Goal: Information Seeking & Learning: Learn about a topic

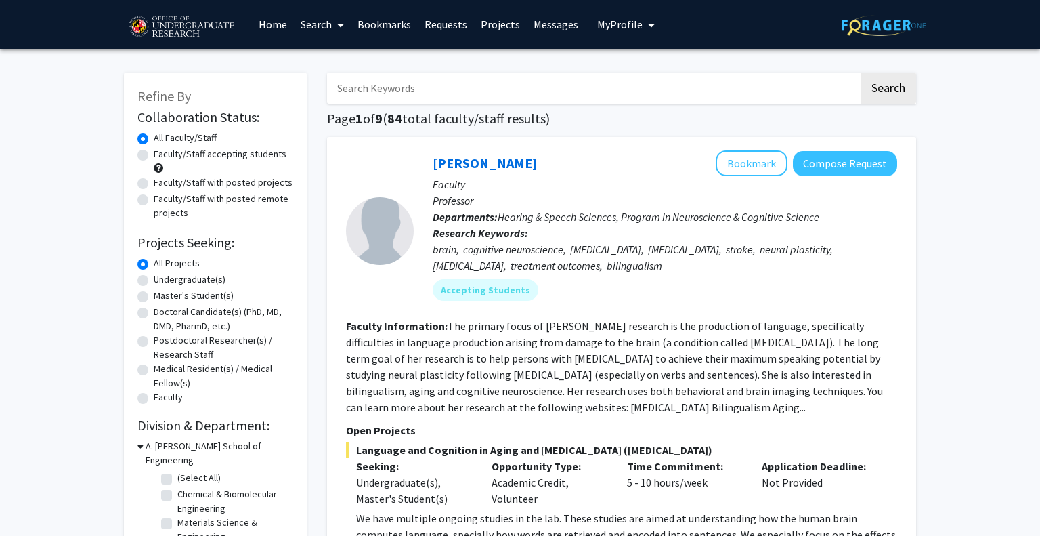
click at [232, 155] on label "Faculty/Staff accepting students" at bounding box center [220, 154] width 133 height 14
click at [163, 155] on input "Faculty/Staff accepting students" at bounding box center [158, 151] width 9 height 9
radio input "true"
click at [182, 282] on label "Undergraduate(s)" at bounding box center [190, 279] width 72 height 14
click at [163, 281] on input "Undergraduate(s)" at bounding box center [158, 276] width 9 height 9
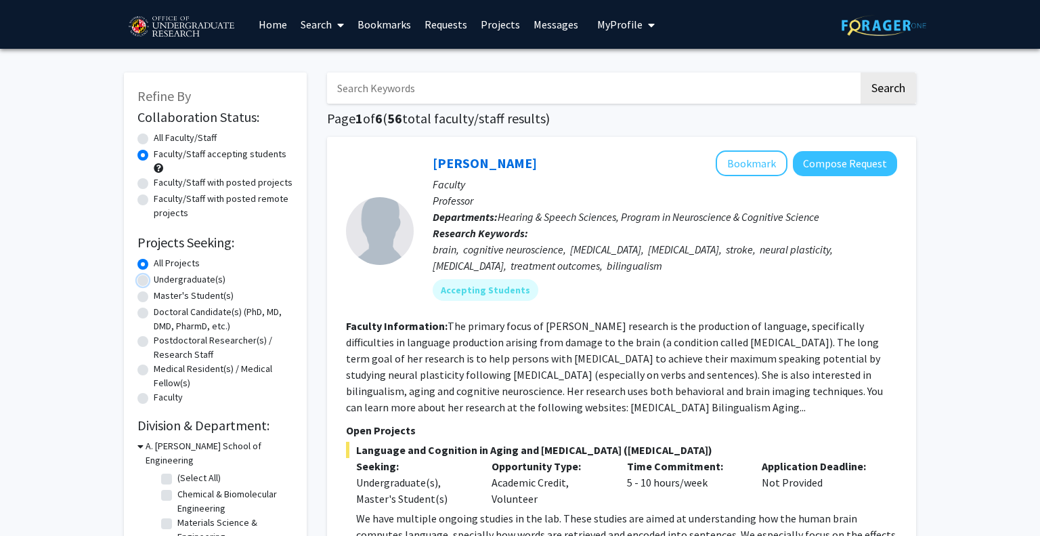
radio input "true"
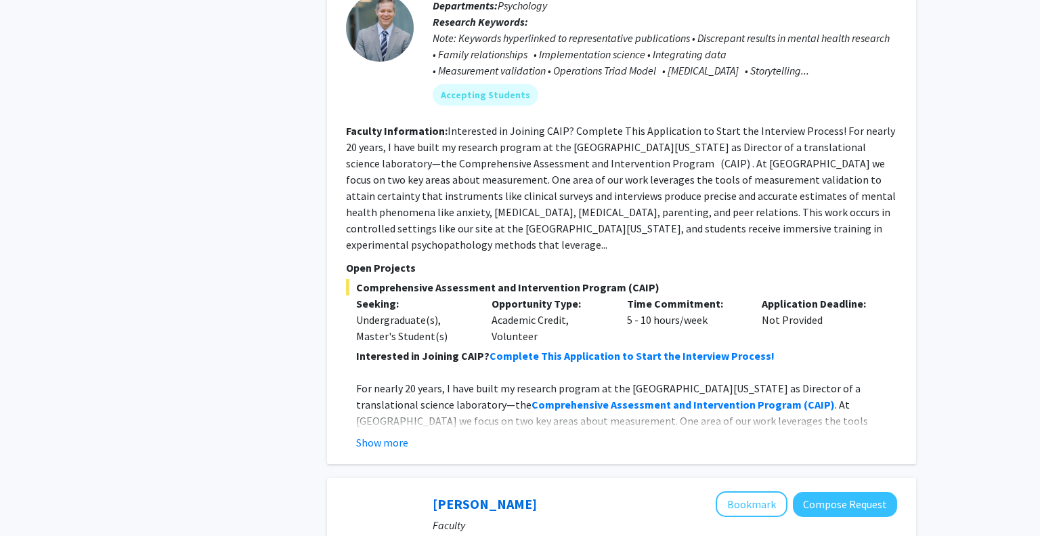
scroll to position [900, 0]
click at [401, 415] on fg-read-more "Interested in Joining CAIP? Complete This Application to Start the Interview Pr…" at bounding box center [621, 399] width 551 height 103
click at [392, 434] on button "Show more" at bounding box center [382, 442] width 52 height 16
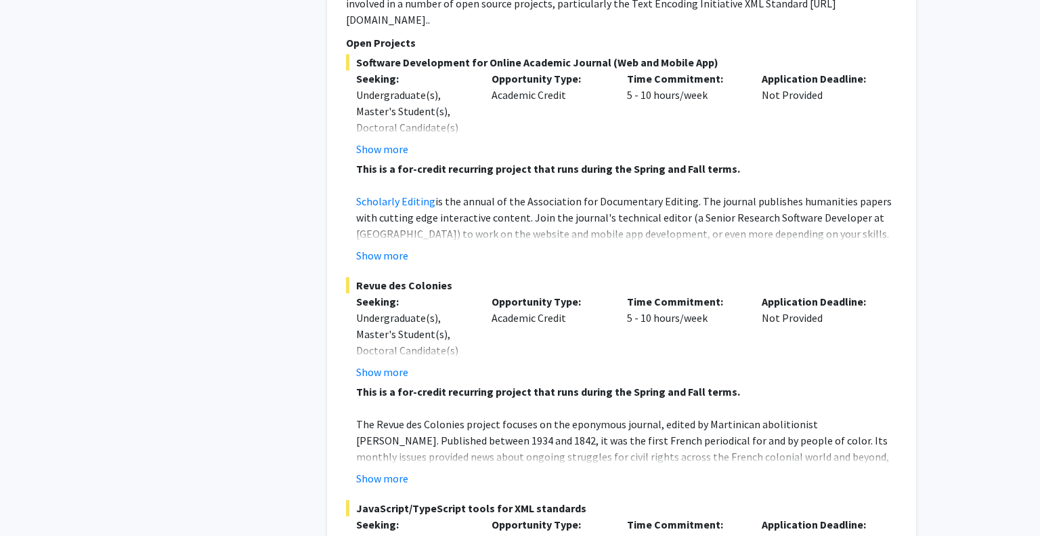
scroll to position [6454, 0]
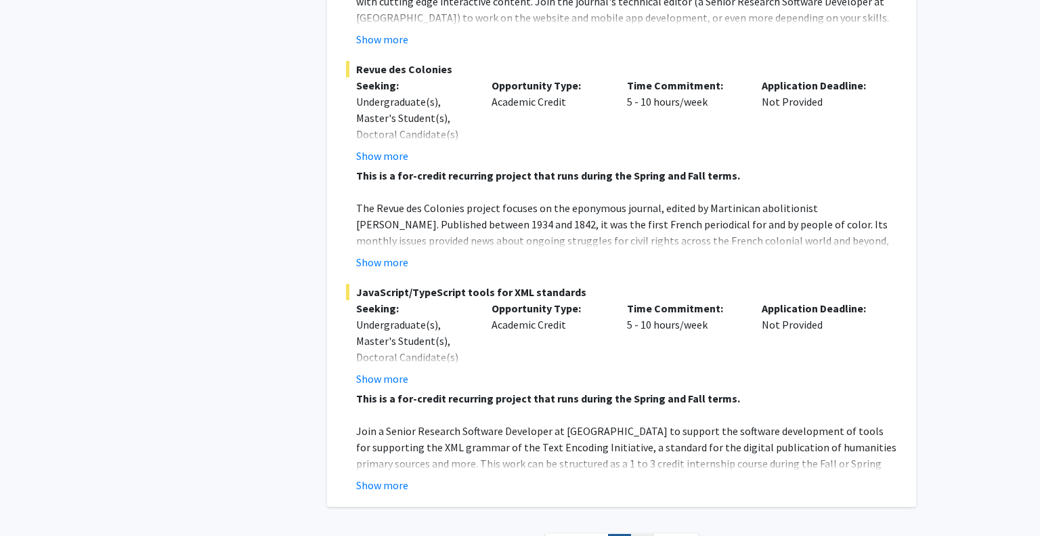
click at [648, 534] on link "2" at bounding box center [642, 546] width 23 height 24
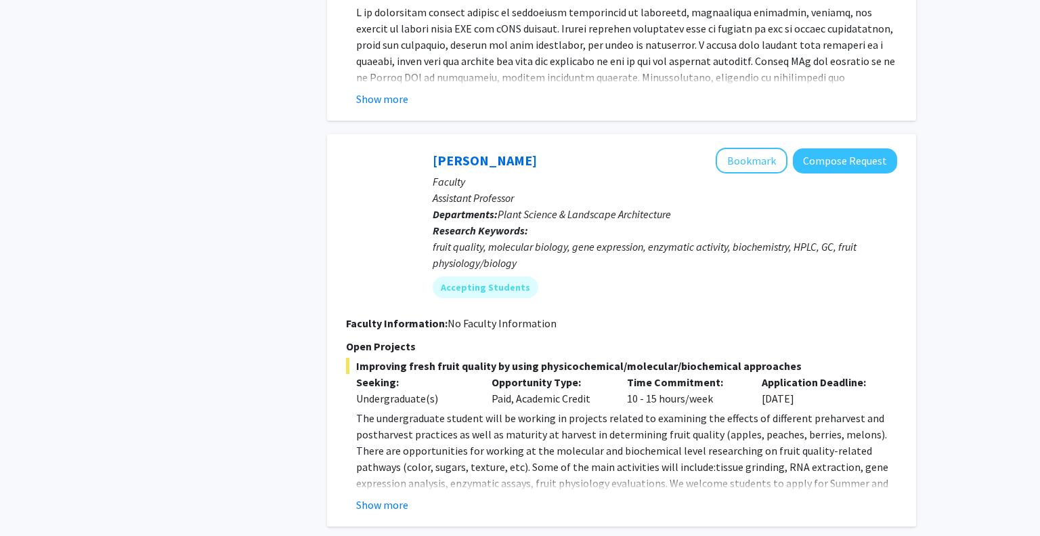
scroll to position [1310, 0]
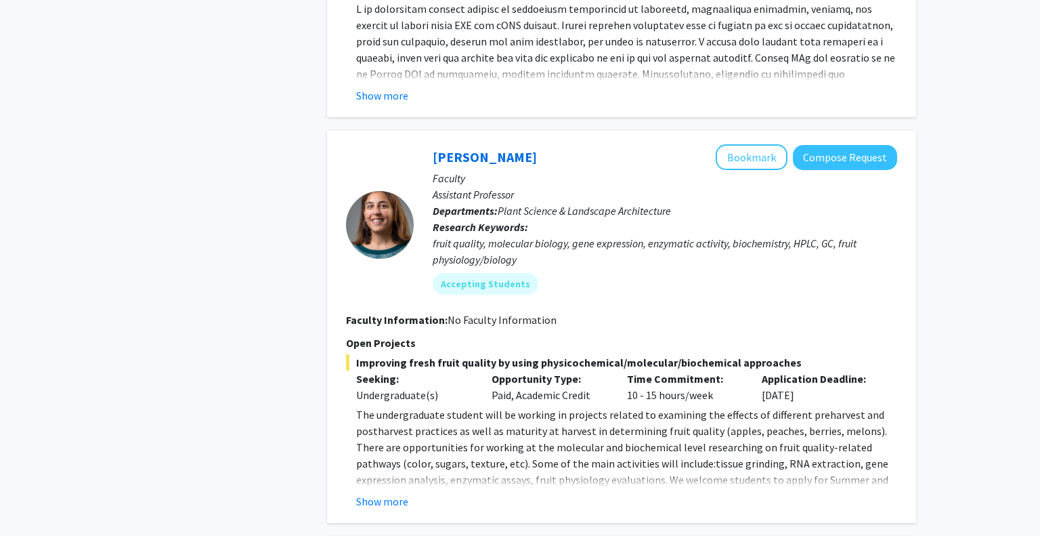
click at [362, 495] on div "[PERSON_NAME] Bookmark Compose Request Faculty Assistant Professor Departments:…" at bounding box center [621, 327] width 589 height 392
click at [377, 493] on button "Show more" at bounding box center [382, 501] width 52 height 16
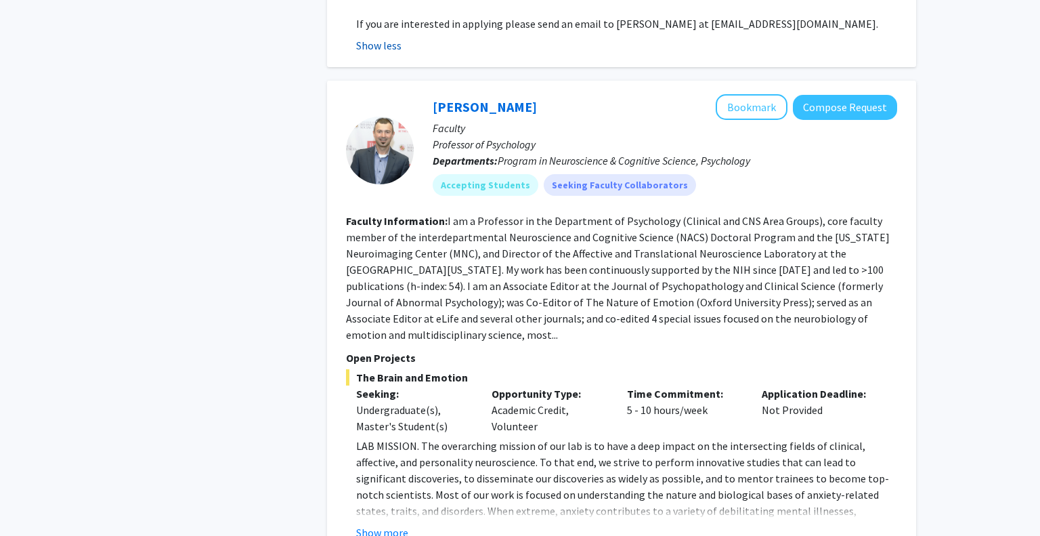
scroll to position [1935, 0]
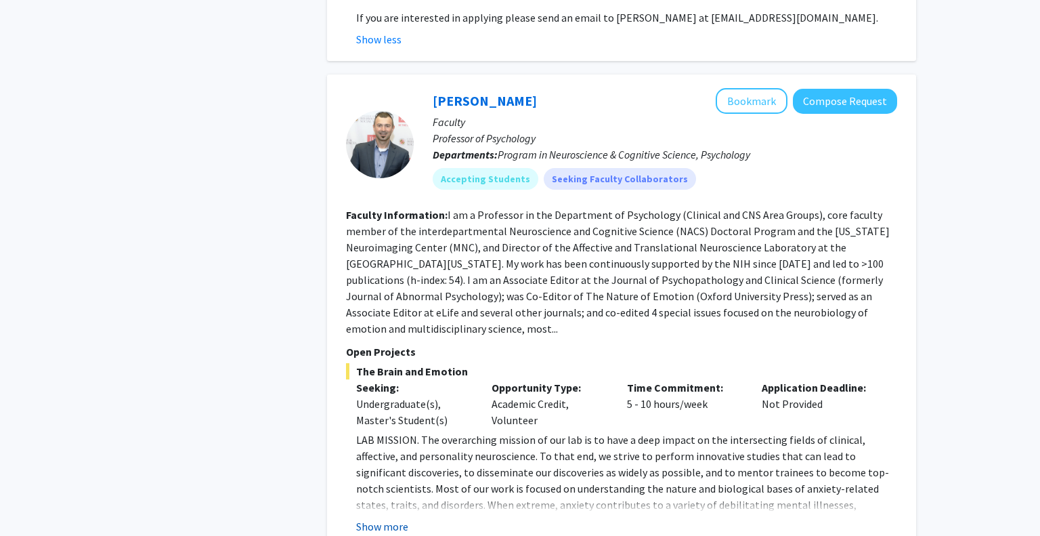
click at [385, 518] on button "Show more" at bounding box center [382, 526] width 52 height 16
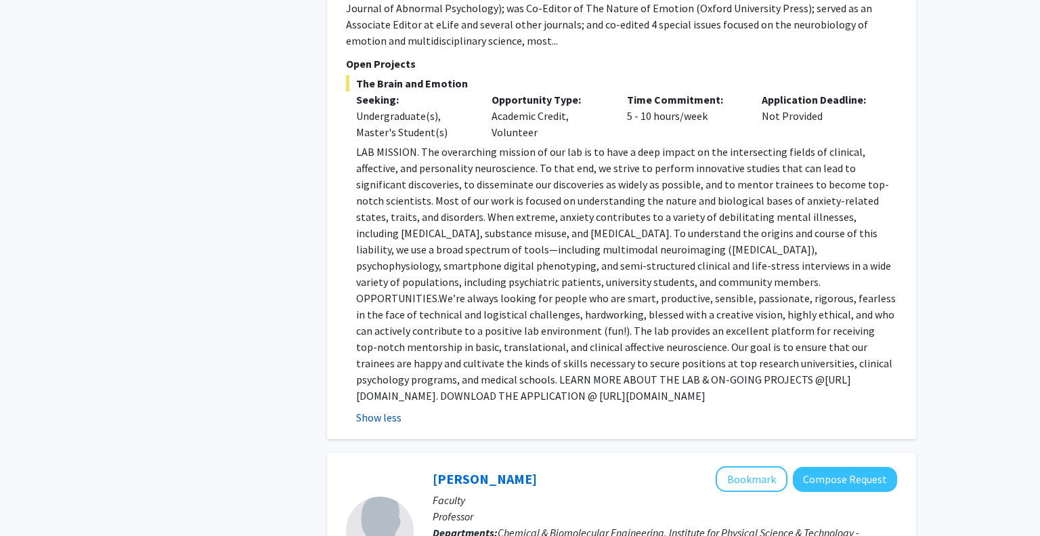
scroll to position [2222, 0]
drag, startPoint x: 641, startPoint y: 344, endPoint x: 357, endPoint y: 349, distance: 283.9
click at [357, 349] on p "LAB MISSION. The overarching mission of our lab is to have a deep impact on the…" at bounding box center [626, 274] width 541 height 260
copy p "[URL][DOMAIN_NAME]"
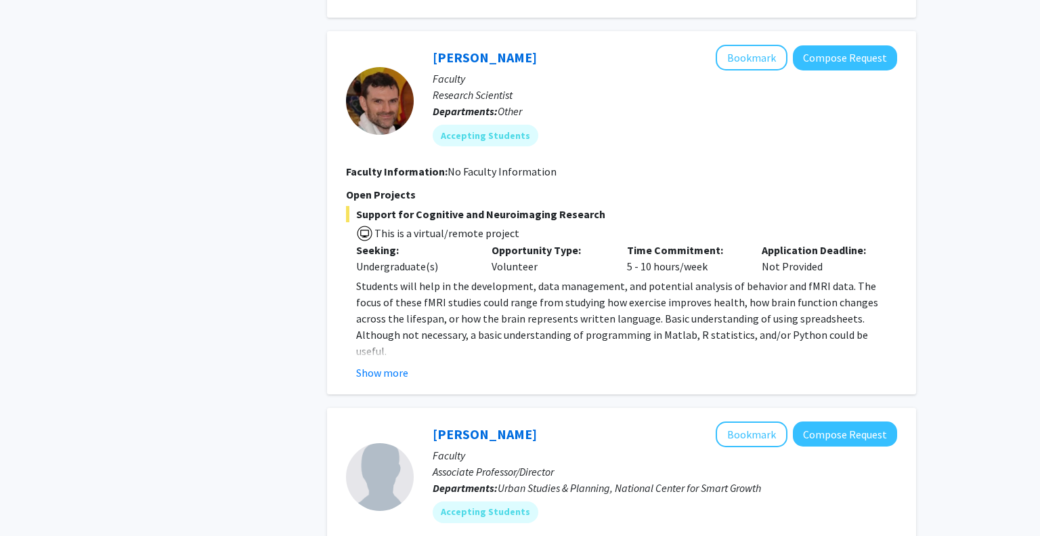
scroll to position [3035, 0]
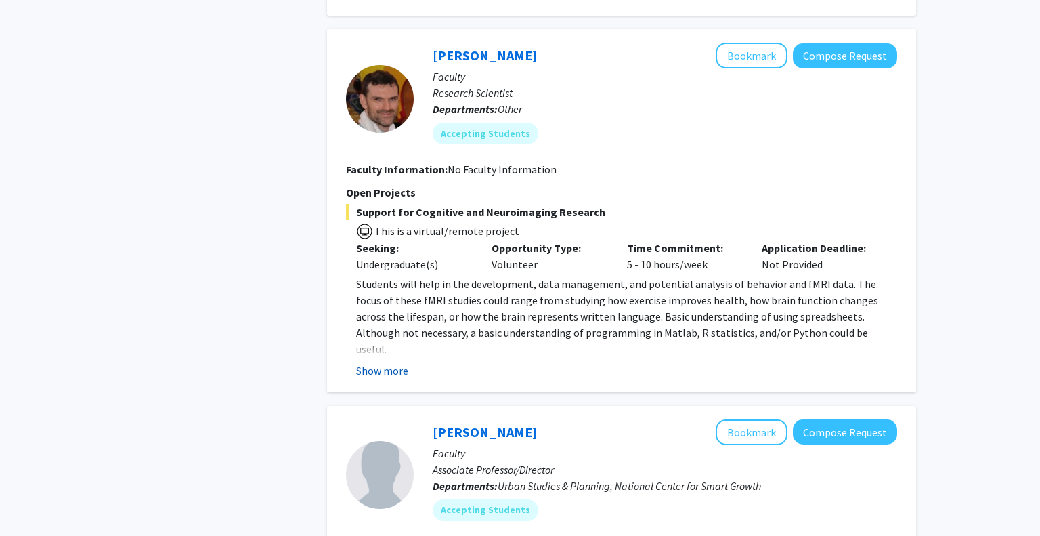
click at [403, 362] on button "Show more" at bounding box center [382, 370] width 52 height 16
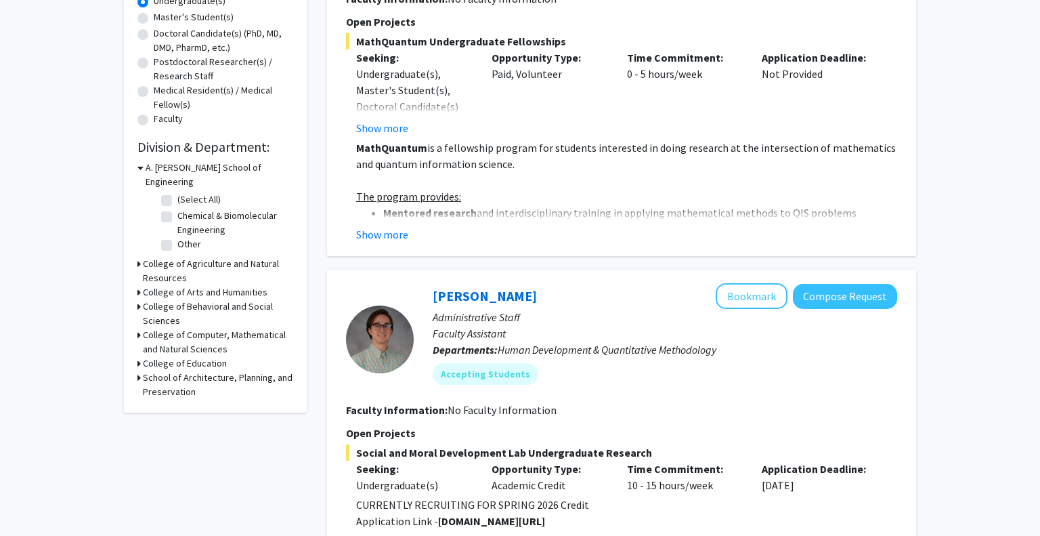
scroll to position [268, 0]
